Goal: Share content: Share content

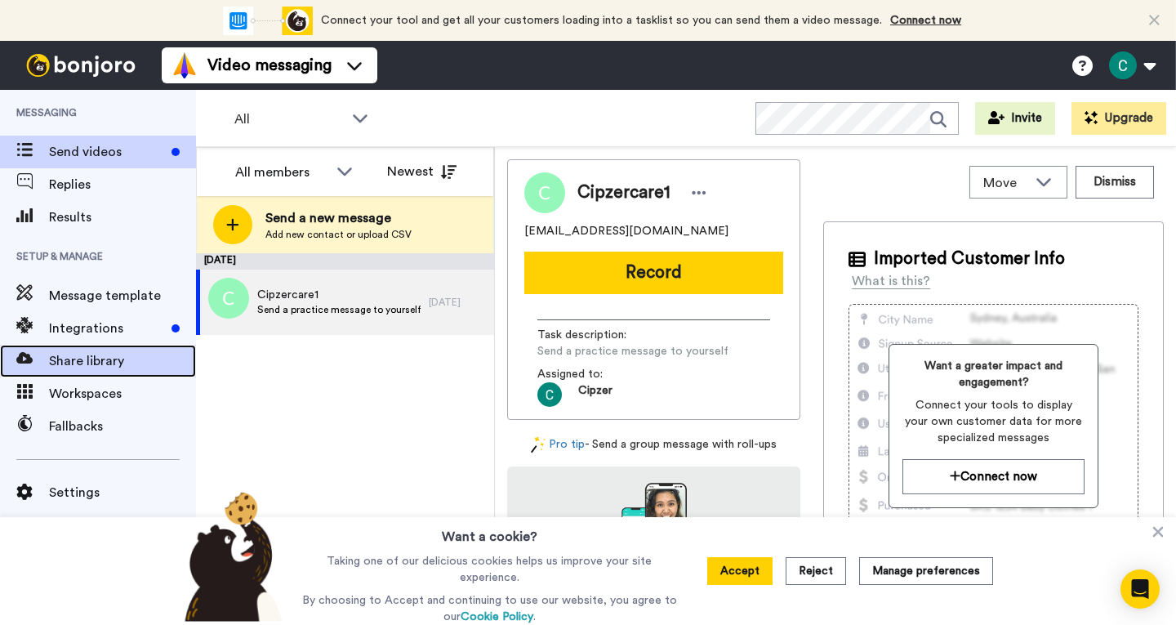
click at [87, 369] on span "Share library" at bounding box center [122, 361] width 147 height 20
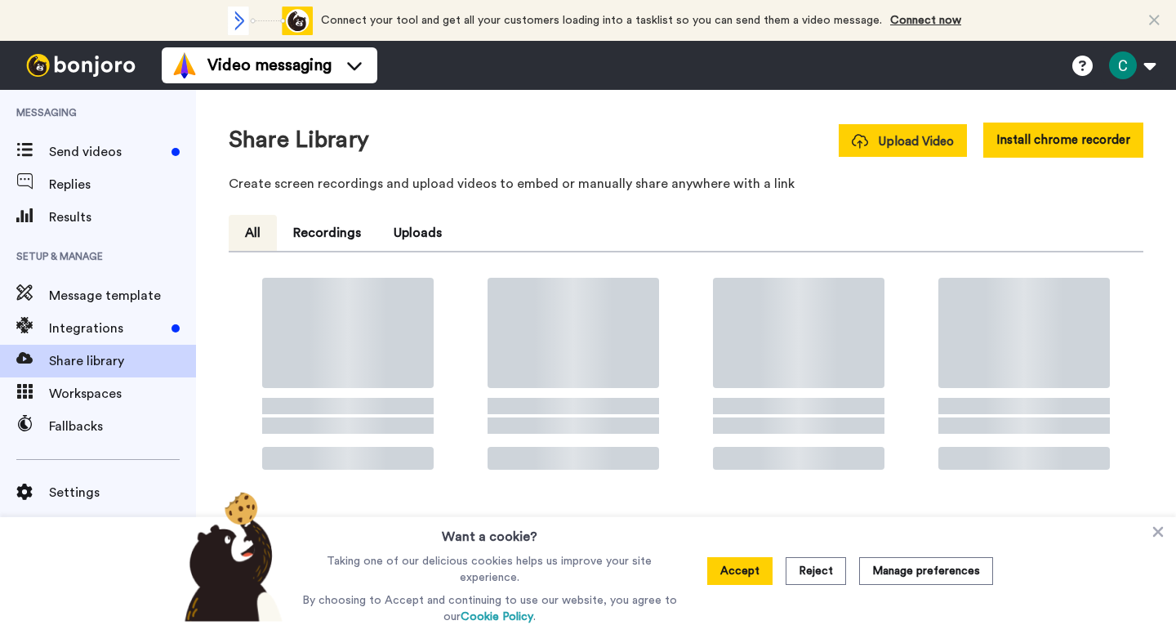
click at [915, 149] on span "Upload Video" at bounding box center [903, 141] width 102 height 17
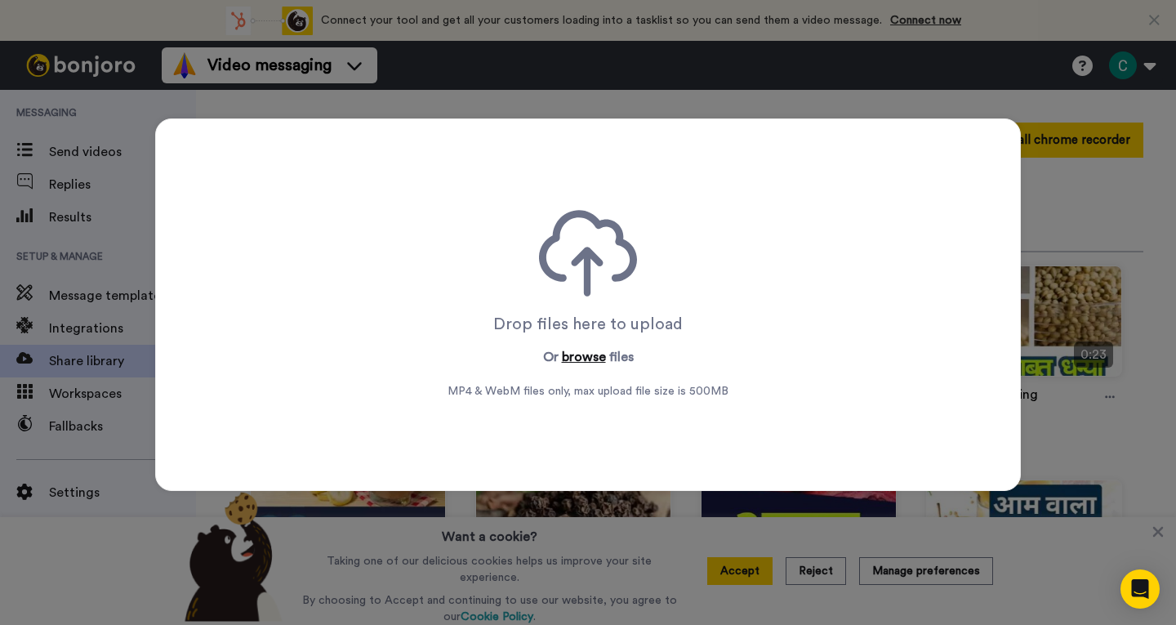
click at [569, 350] on button "browse" at bounding box center [584, 357] width 44 height 20
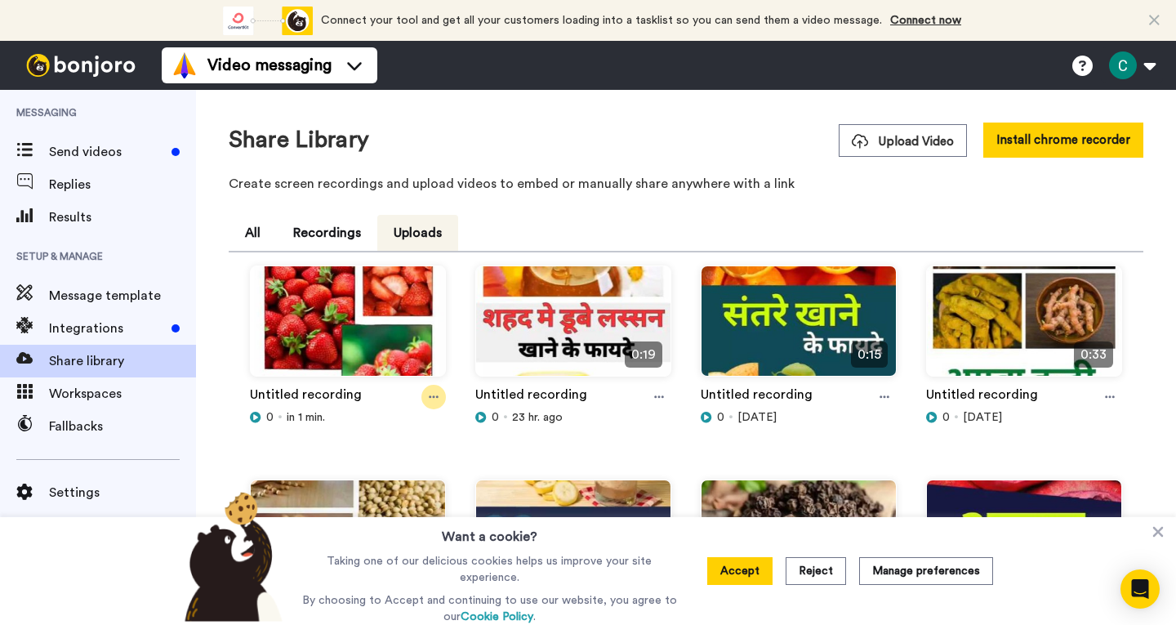
click at [429, 392] on icon at bounding box center [434, 396] width 10 height 11
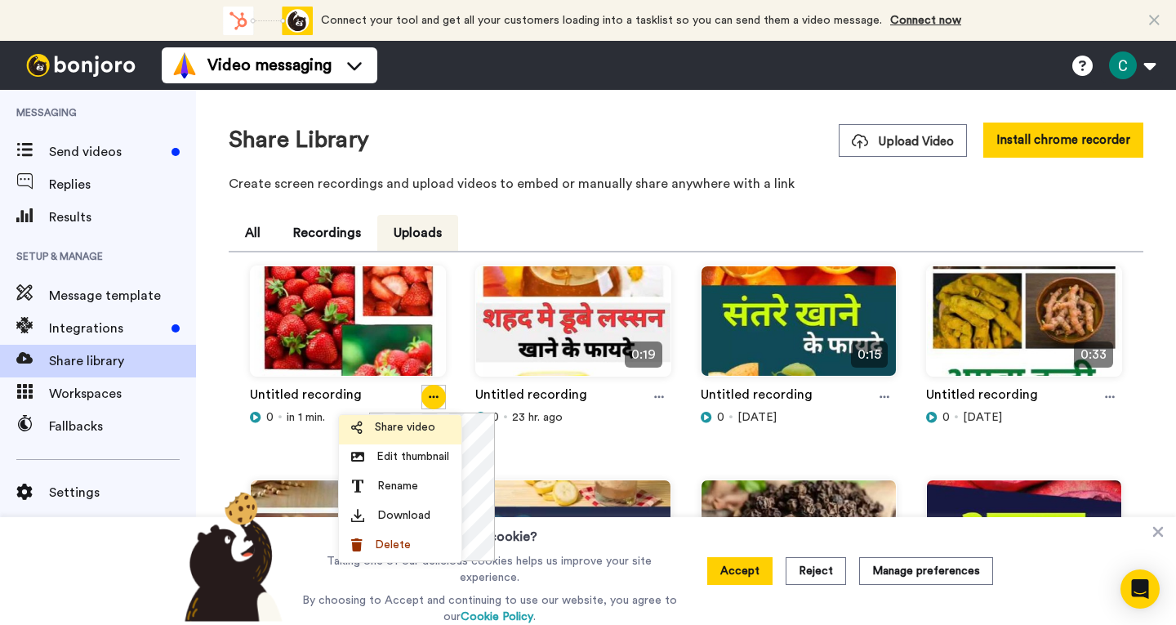
click at [411, 425] on span "Share video" at bounding box center [405, 427] width 60 height 16
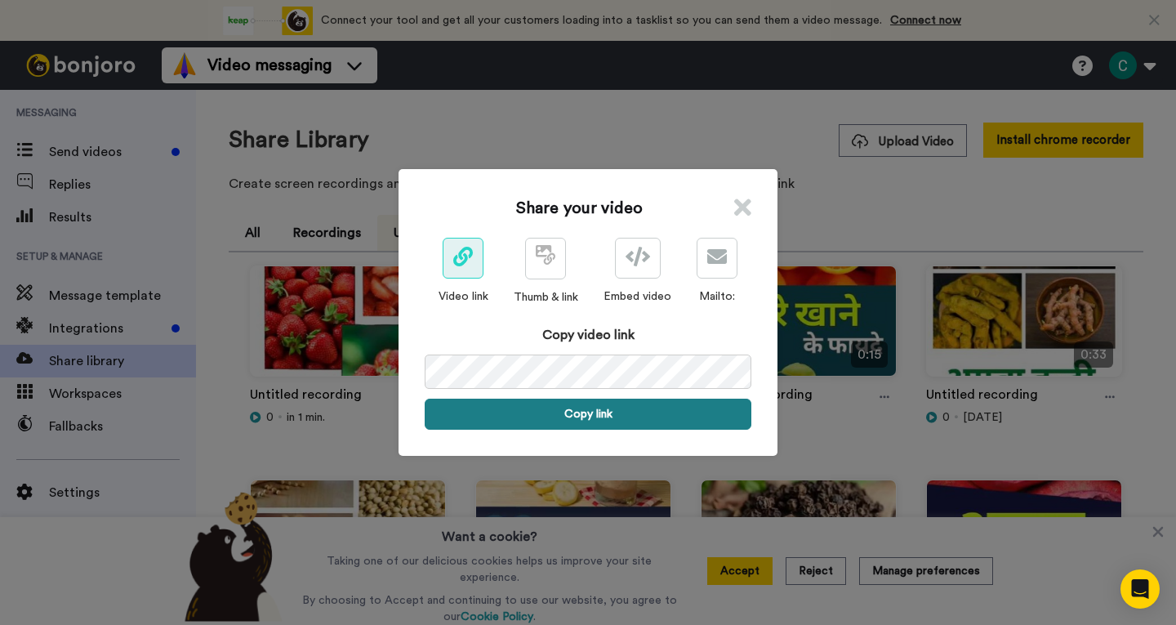
click at [568, 411] on button "Copy link" at bounding box center [588, 414] width 327 height 31
